Goal: Information Seeking & Learning: Find specific fact

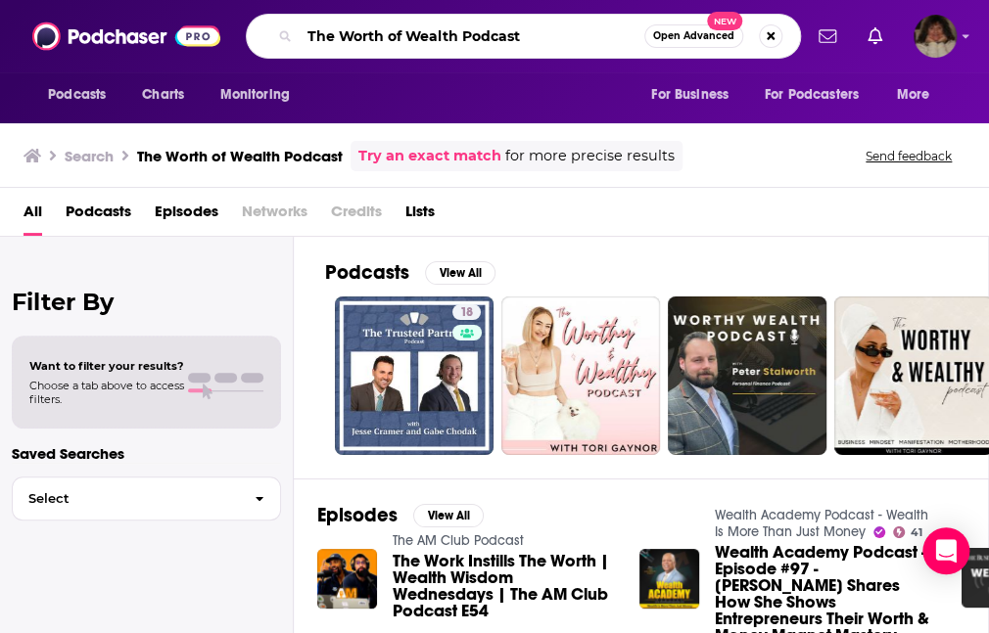
click at [552, 43] on input "The Worth of Wealth Podcast" at bounding box center [472, 36] width 345 height 31
type input "The Worth of Wealth Podcast - [PERSON_NAME]"
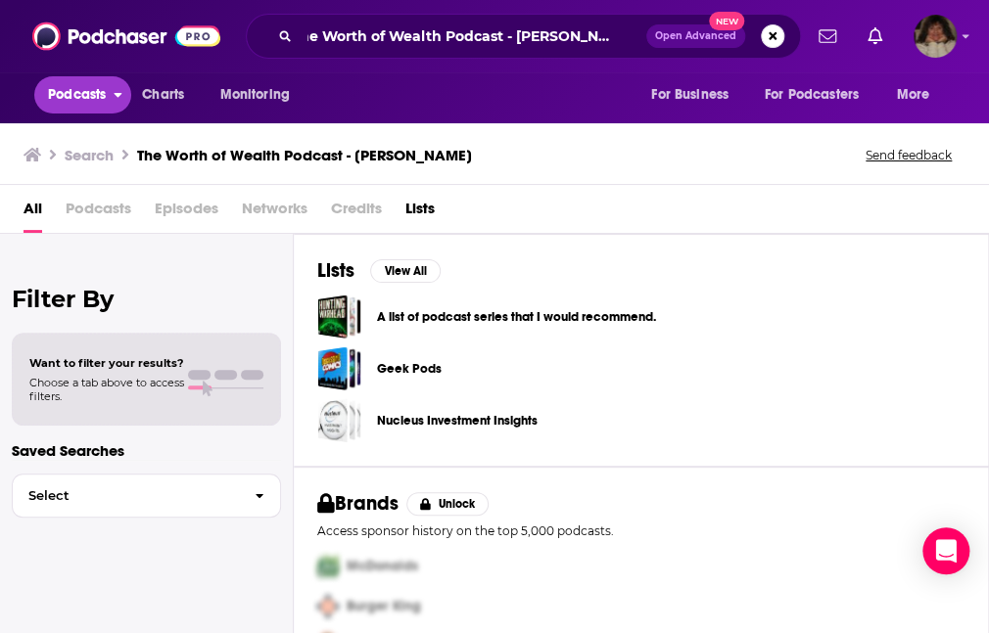
click at [85, 101] on span "Podcasts" at bounding box center [77, 94] width 58 height 27
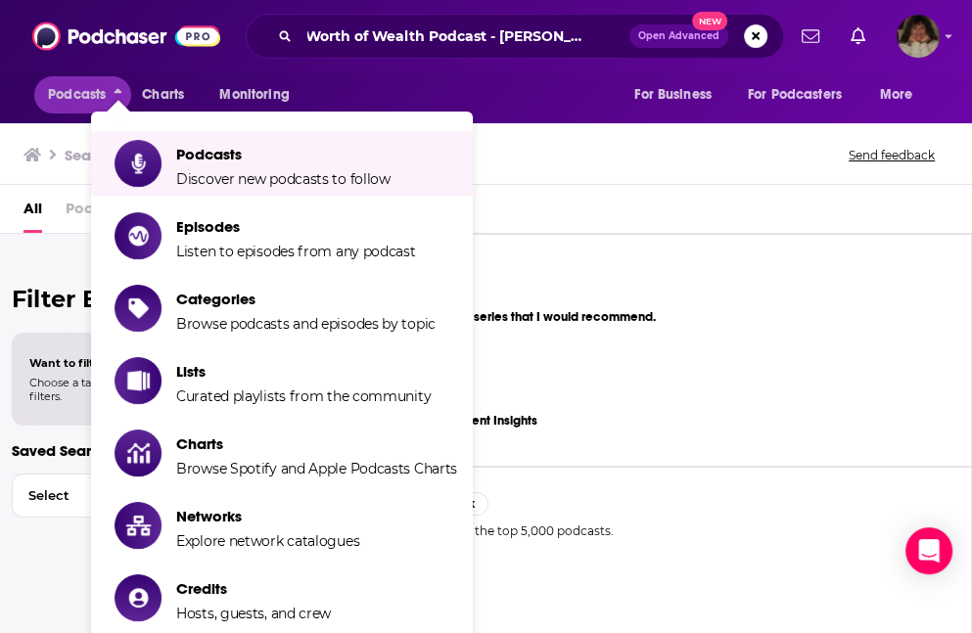
click at [602, 182] on div "Search The Worth of Wealth Podcast - [PERSON_NAME] Send feedback" at bounding box center [486, 151] width 972 height 68
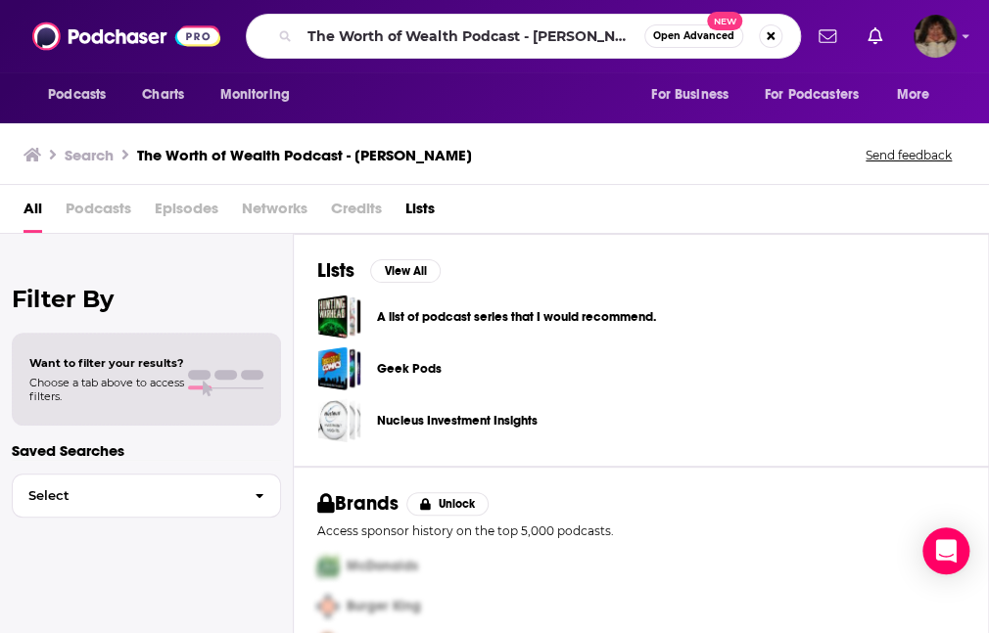
click at [196, 158] on h3 "The Worth of Wealth Podcast - [PERSON_NAME]" at bounding box center [304, 155] width 335 height 19
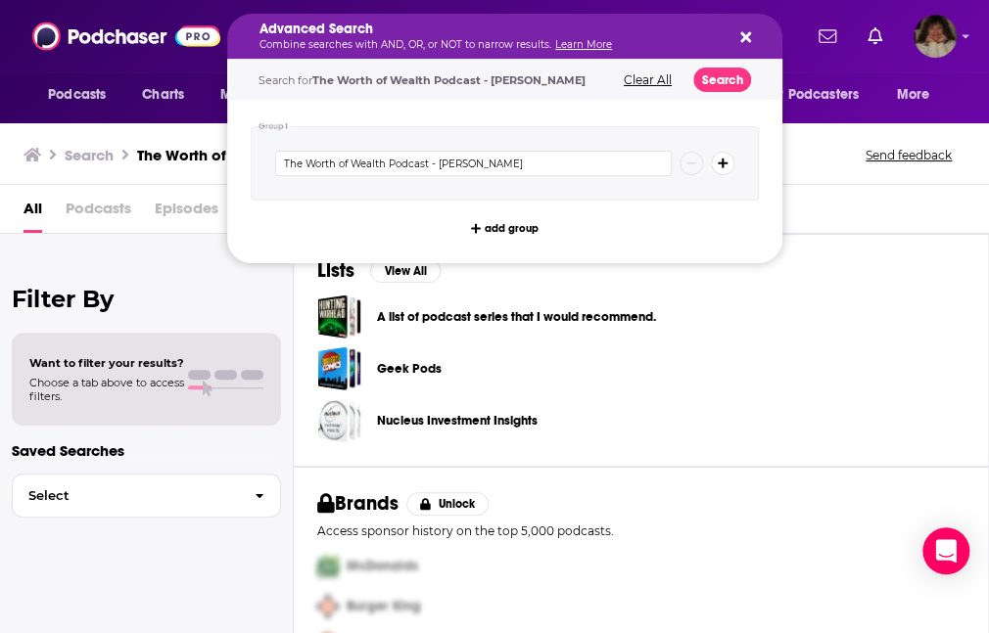
click at [752, 41] on div "Advanced Search Combine searches with AND, OR, or NOT to narrow results. Learn …" at bounding box center [504, 36] width 555 height 45
click at [745, 41] on icon "Search podcasts, credits, & more..." at bounding box center [745, 37] width 11 height 16
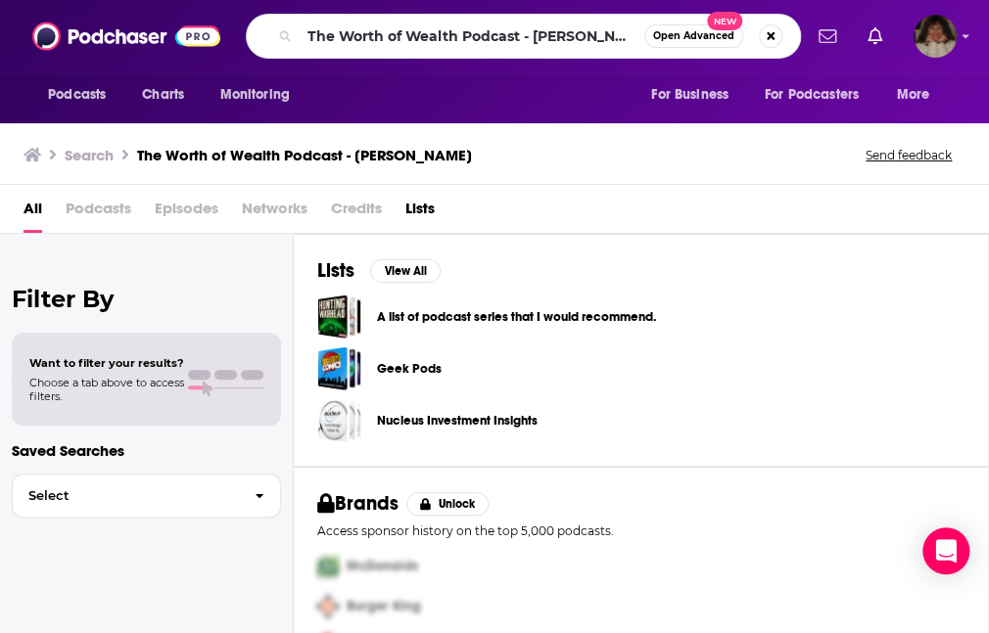
click at [86, 242] on div "Filter By Want to filter your results? Choose a tab above to access filters. Sa…" at bounding box center [147, 550] width 294 height 633
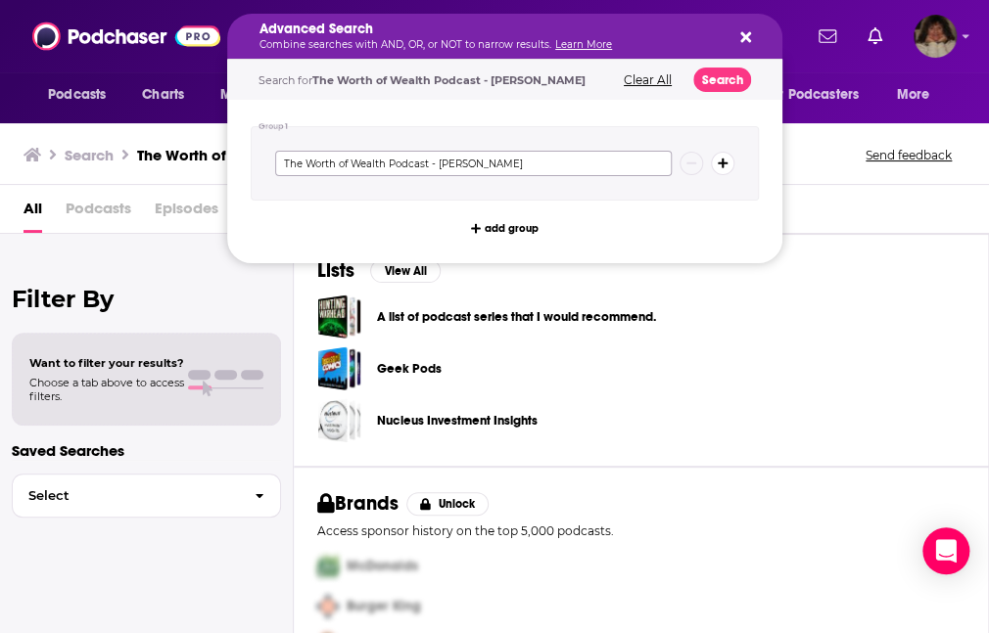
click at [389, 164] on input "The Worth of Wealth Podcast - [PERSON_NAME]" at bounding box center [473, 163] width 397 height 25
type input "Wealth of Worth Podcast - [PERSON_NAME]"
click at [718, 70] on button "Search" at bounding box center [722, 80] width 58 height 24
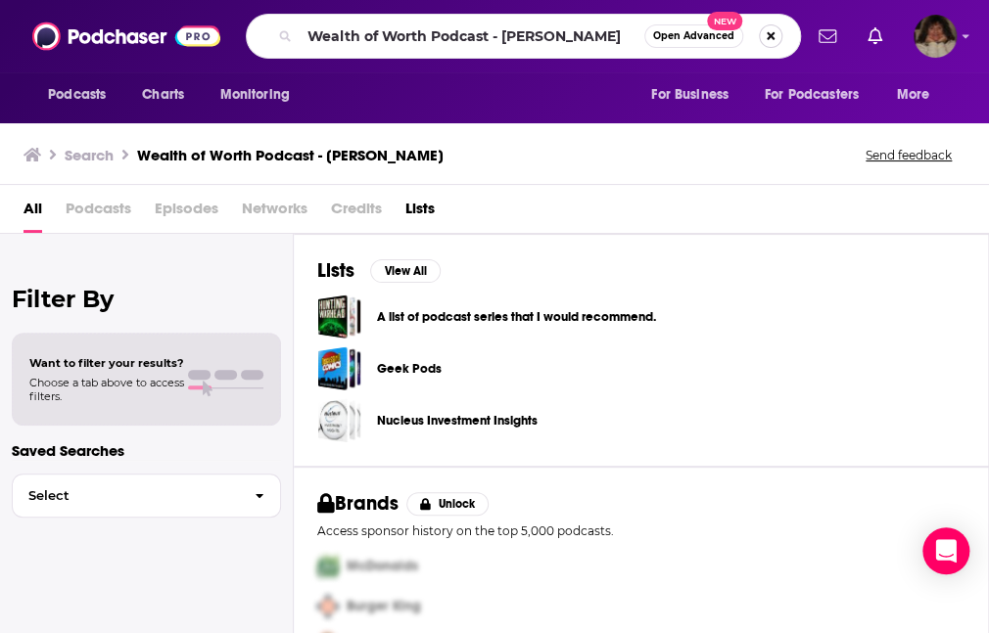
click at [766, 33] on button "Search podcasts, credits, & more..." at bounding box center [770, 35] width 23 height 23
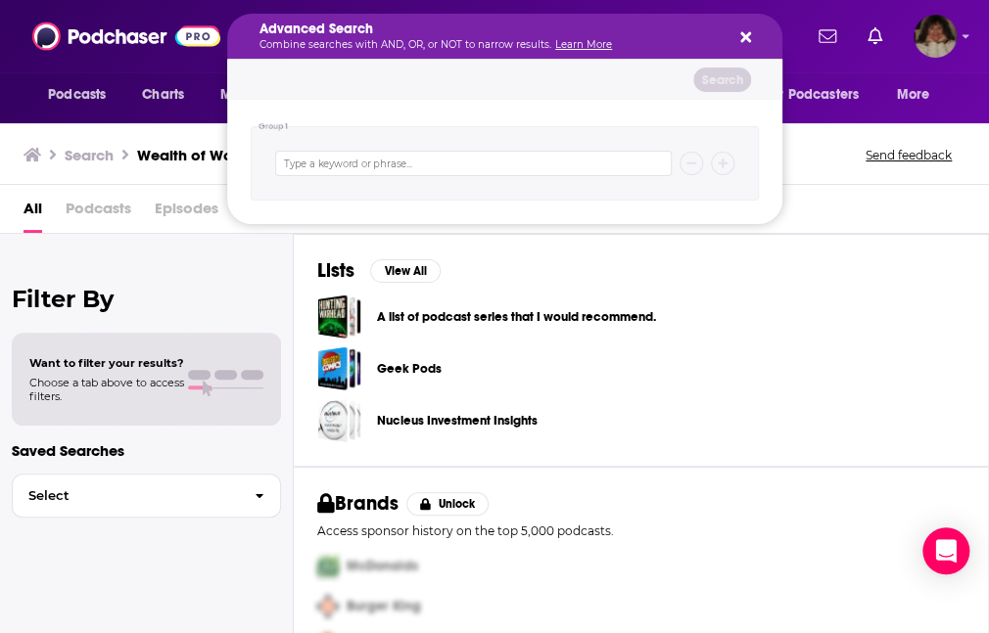
click at [766, 33] on div "Advanced Search Combine searches with AND, OR, or NOT to narrow results. Learn …" at bounding box center [504, 36] width 555 height 45
click at [747, 33] on icon "Search podcasts, credits, & more..." at bounding box center [745, 37] width 11 height 11
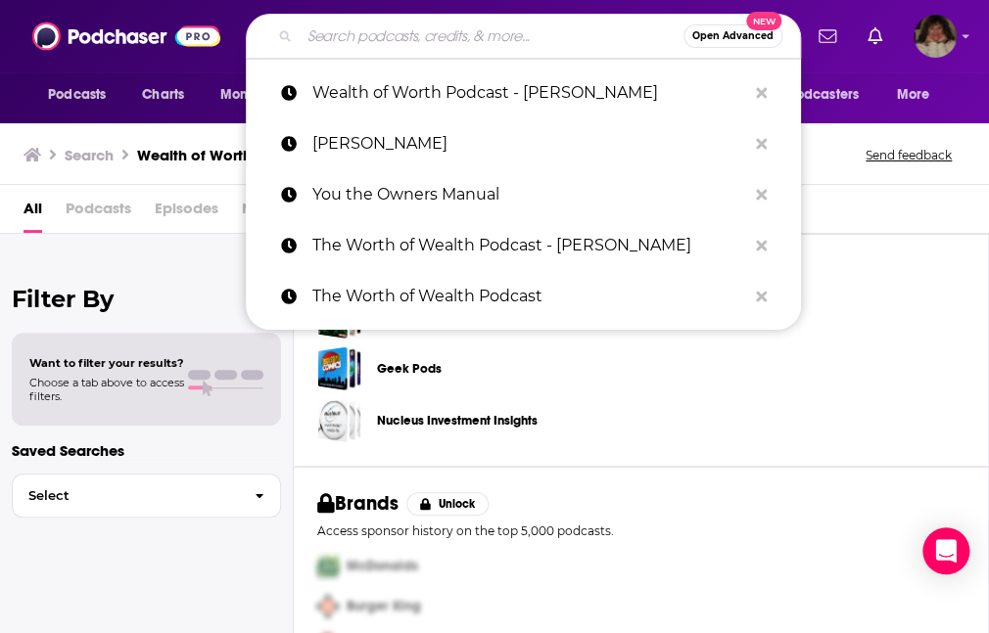
click at [469, 37] on input "Search podcasts, credits, & more..." at bounding box center [492, 36] width 384 height 31
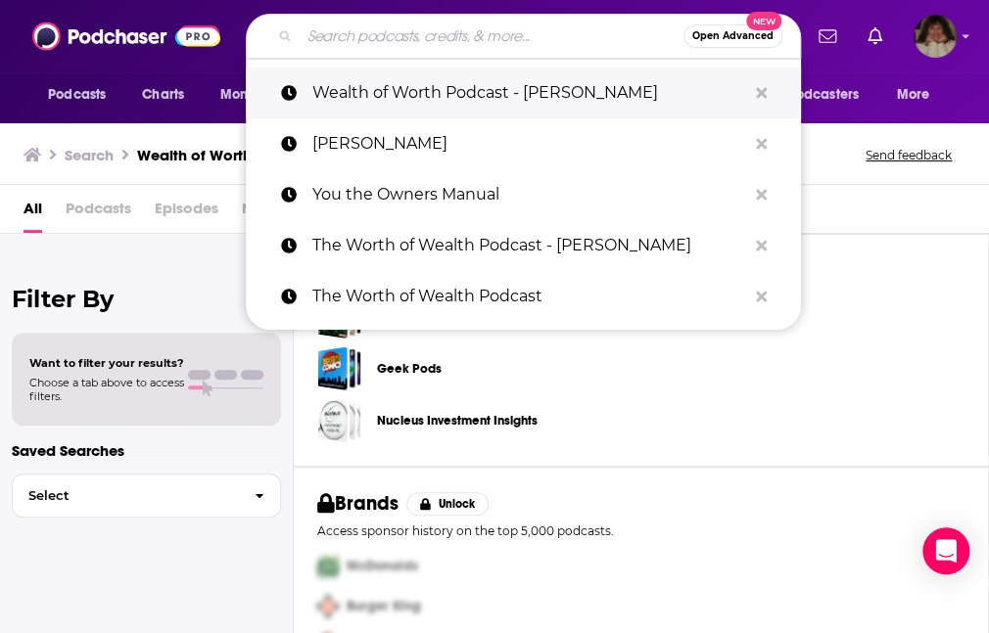
click at [405, 92] on p "Wealth of Worth Podcast - [PERSON_NAME]" at bounding box center [529, 93] width 434 height 51
type input "Wealth of Worth Podcast - [PERSON_NAME]"
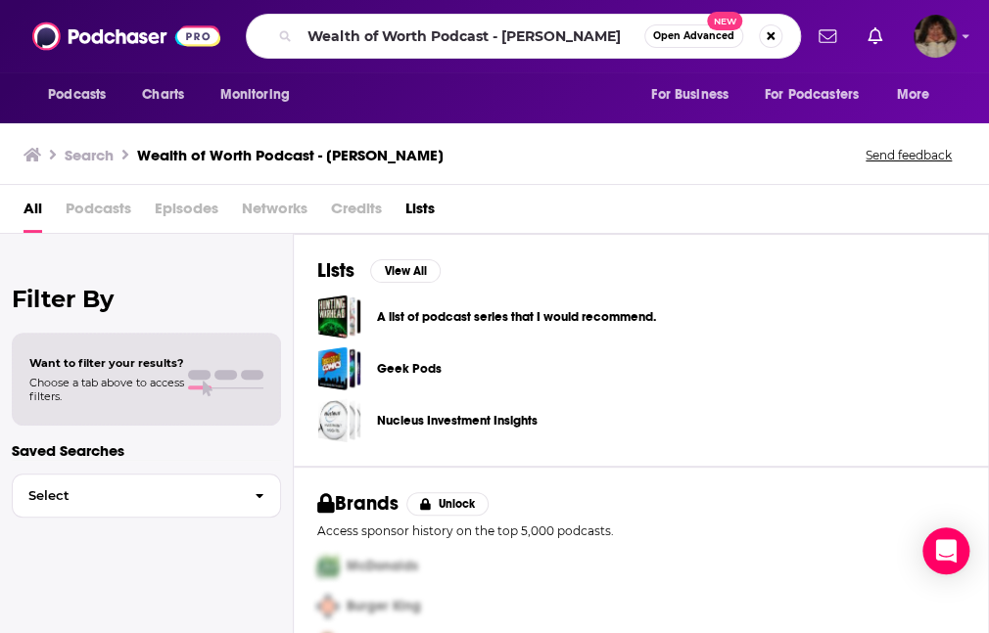
click at [691, 29] on button "Open Advanced New" at bounding box center [693, 35] width 99 height 23
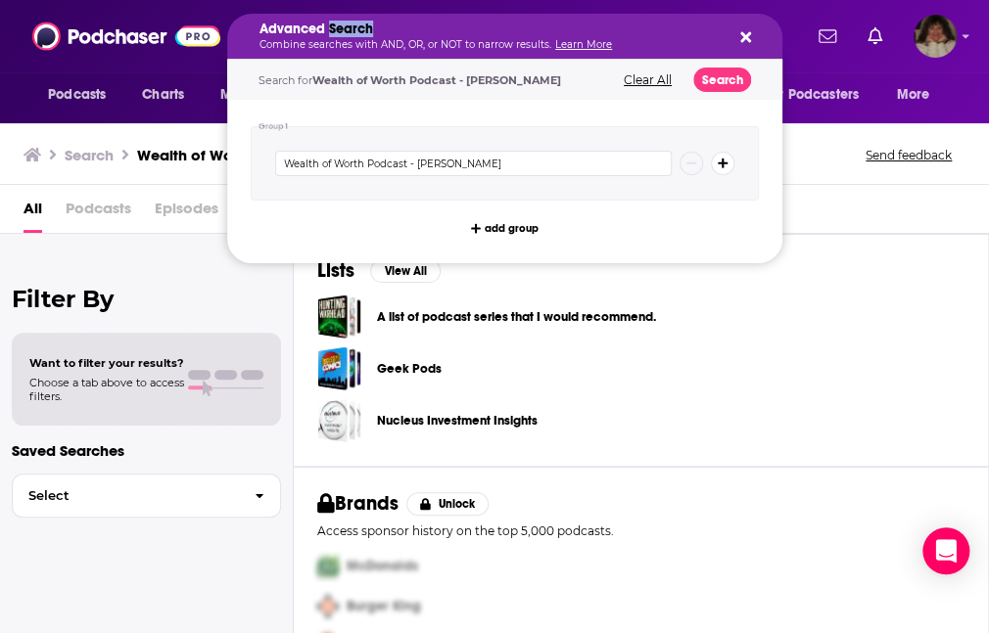
click at [691, 29] on h5 "Advanced Search" at bounding box center [488, 30] width 459 height 14
click at [714, 82] on button "Search" at bounding box center [722, 80] width 58 height 24
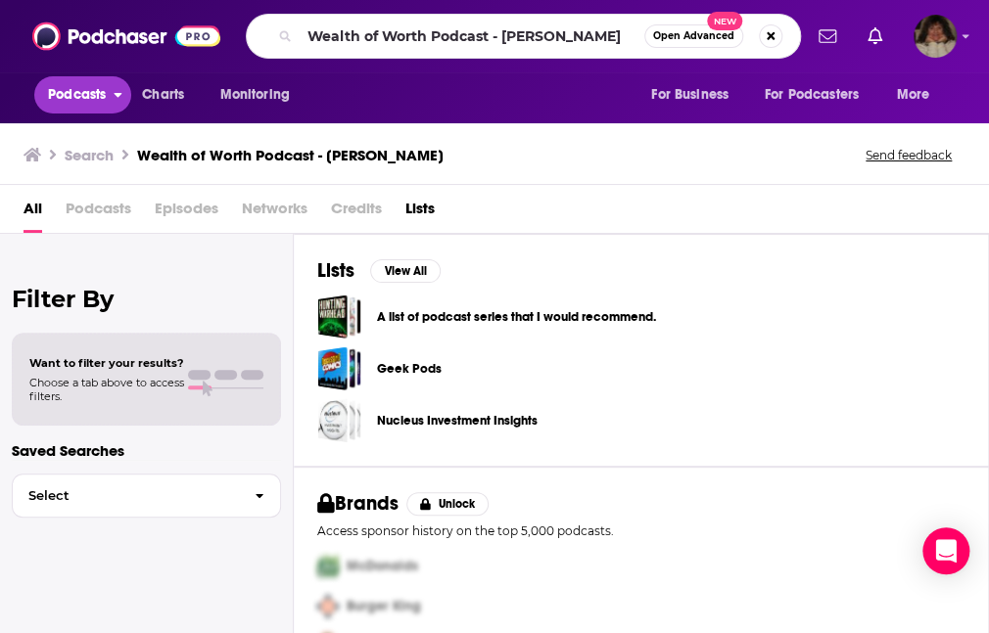
click at [81, 99] on span "Podcasts" at bounding box center [77, 94] width 58 height 27
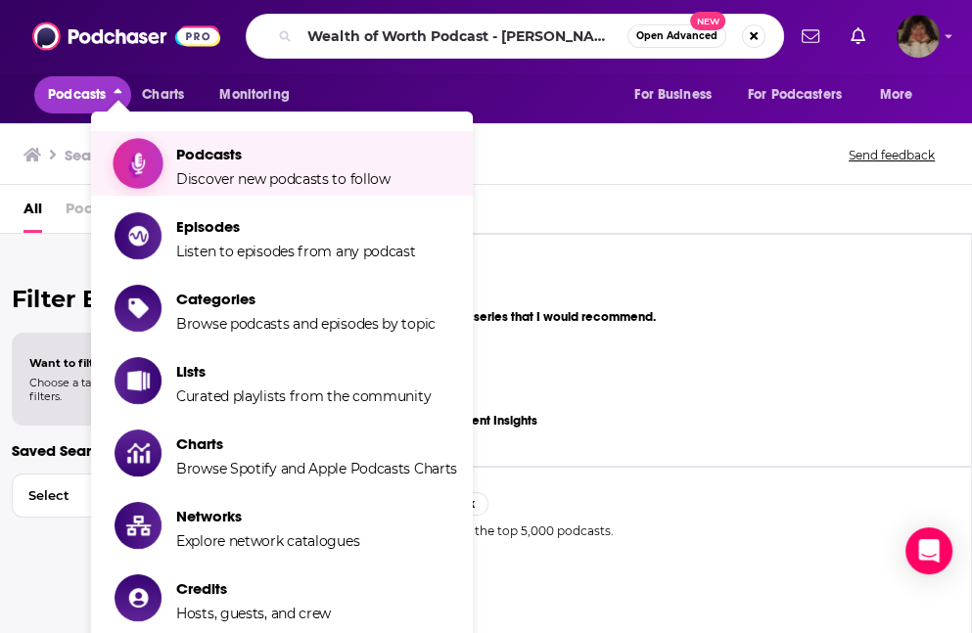
click at [203, 153] on span "Podcasts" at bounding box center [283, 154] width 214 height 19
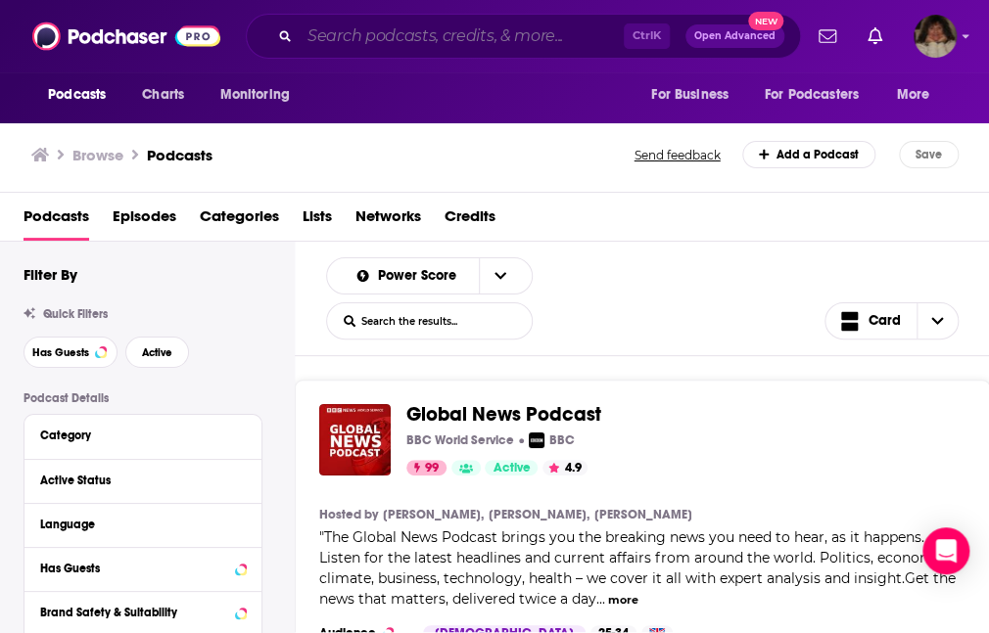
click at [487, 38] on input "Search podcasts, credits, & more..." at bounding box center [462, 36] width 324 height 31
